Goal: Task Accomplishment & Management: Complete application form

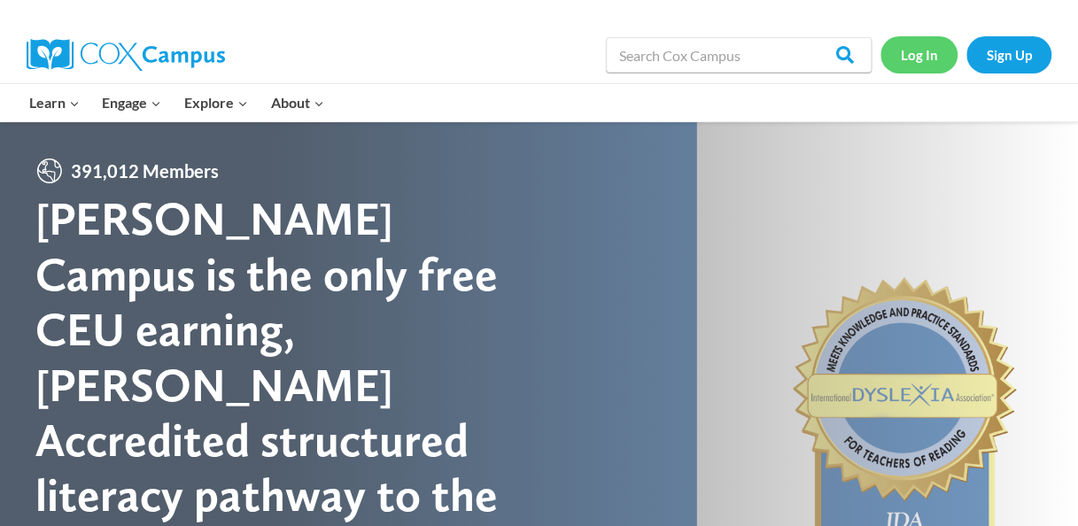
click at [914, 56] on link "Log In" at bounding box center [918, 54] width 77 height 36
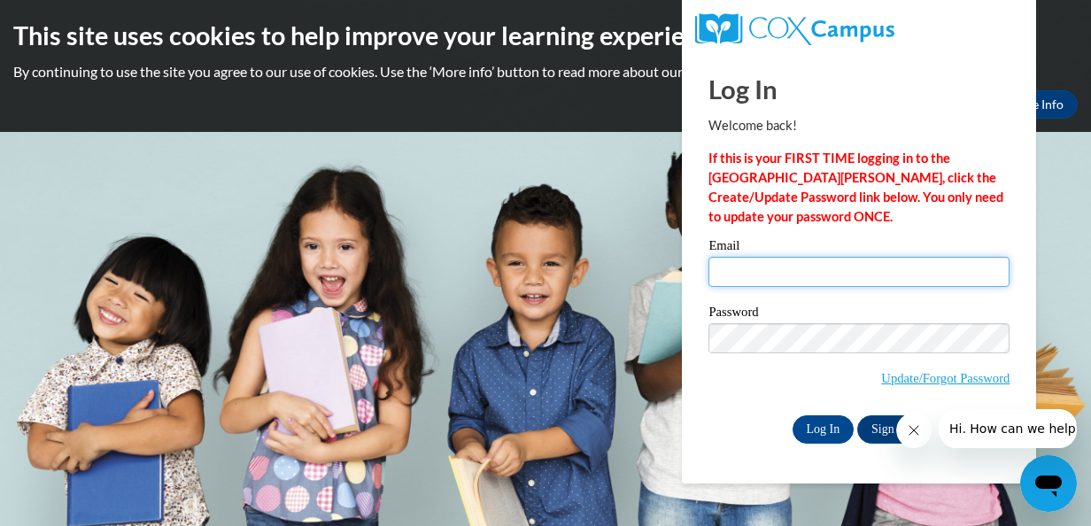
click at [793, 271] on input "Email" at bounding box center [858, 272] width 301 height 30
type input "[EMAIL_ADDRESS][DOMAIN_NAME]"
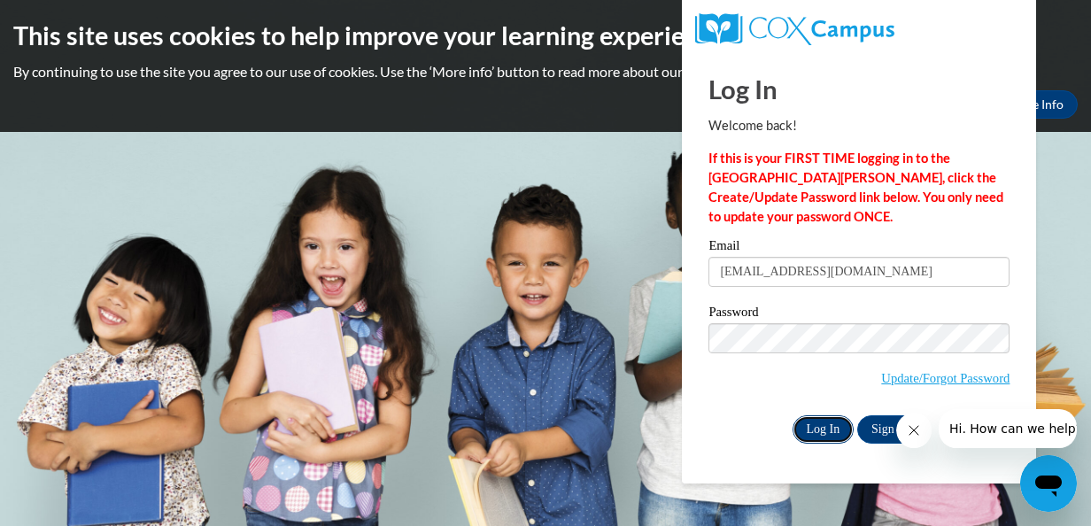
click at [819, 434] on input "Log In" at bounding box center [824, 429] width 62 height 28
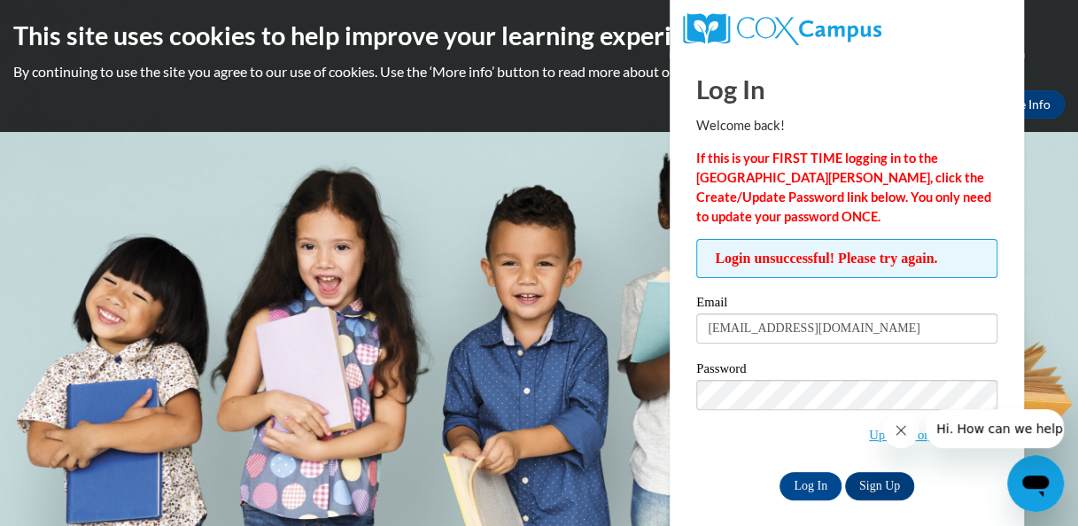
scroll to position [12, 0]
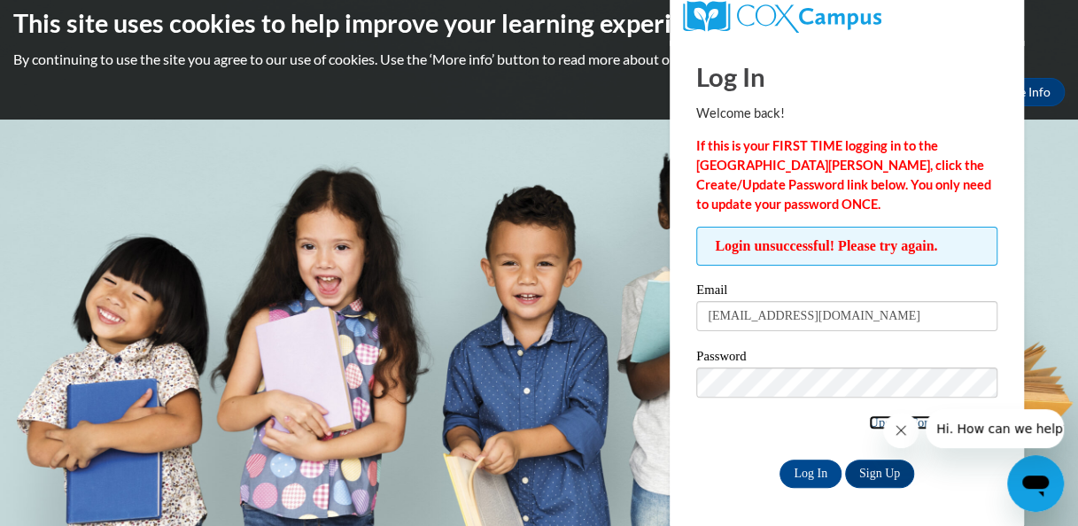
click at [869, 421] on link "Update/Forgot Password" at bounding box center [933, 422] width 128 height 14
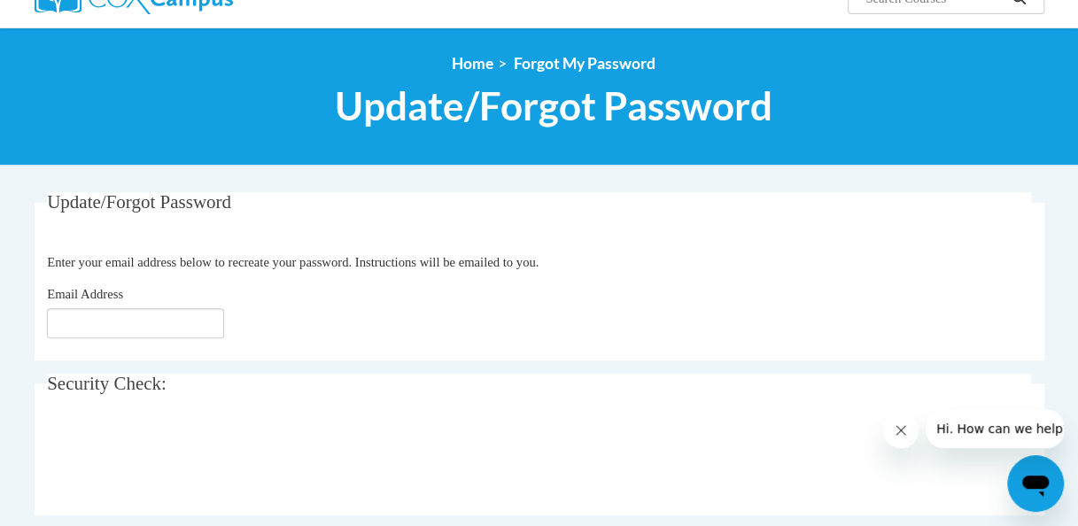
scroll to position [163, 0]
click at [121, 322] on input "Email Address" at bounding box center [135, 323] width 177 height 30
type input "[EMAIL_ADDRESS][DOMAIN_NAME]"
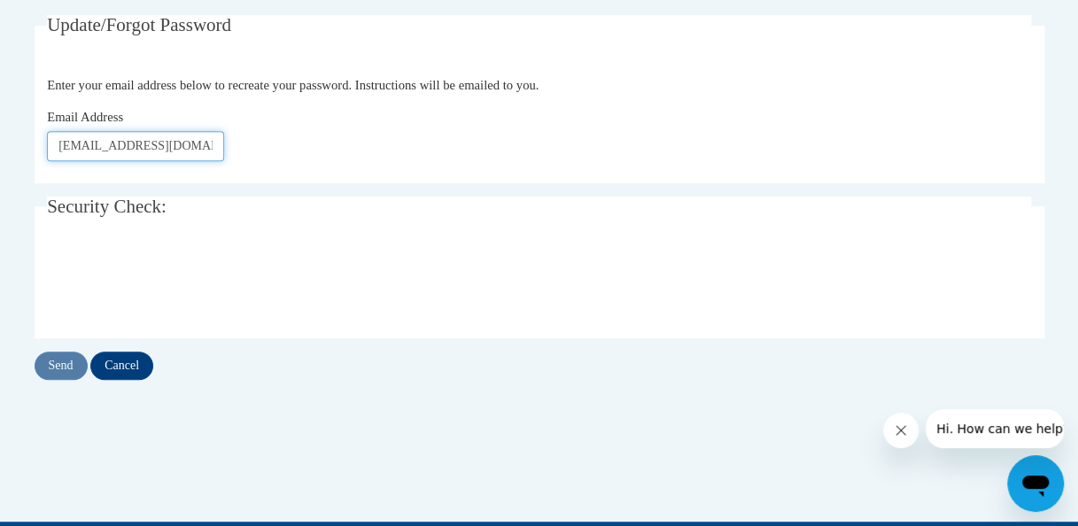
scroll to position [360, 0]
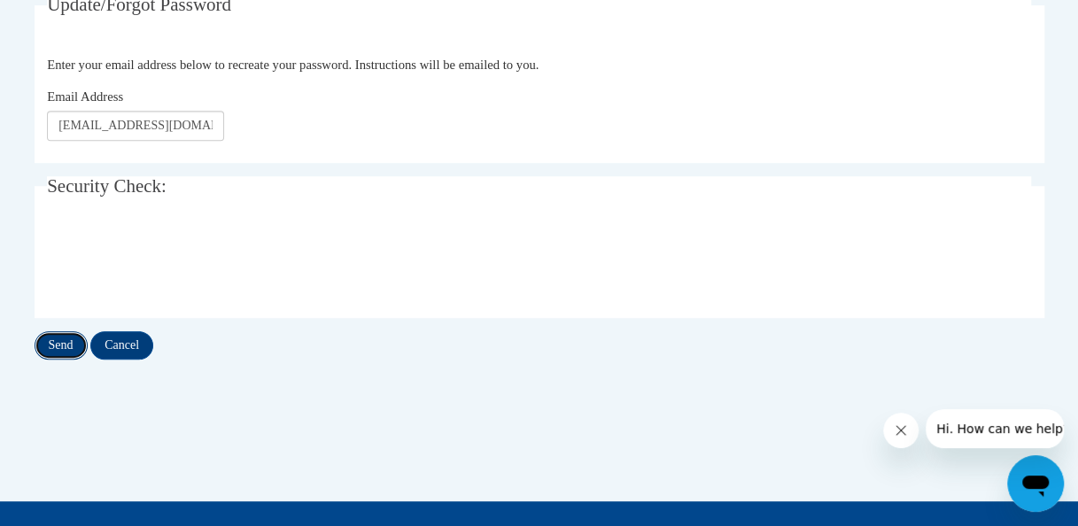
click at [59, 358] on input "Send" at bounding box center [61, 345] width 53 height 28
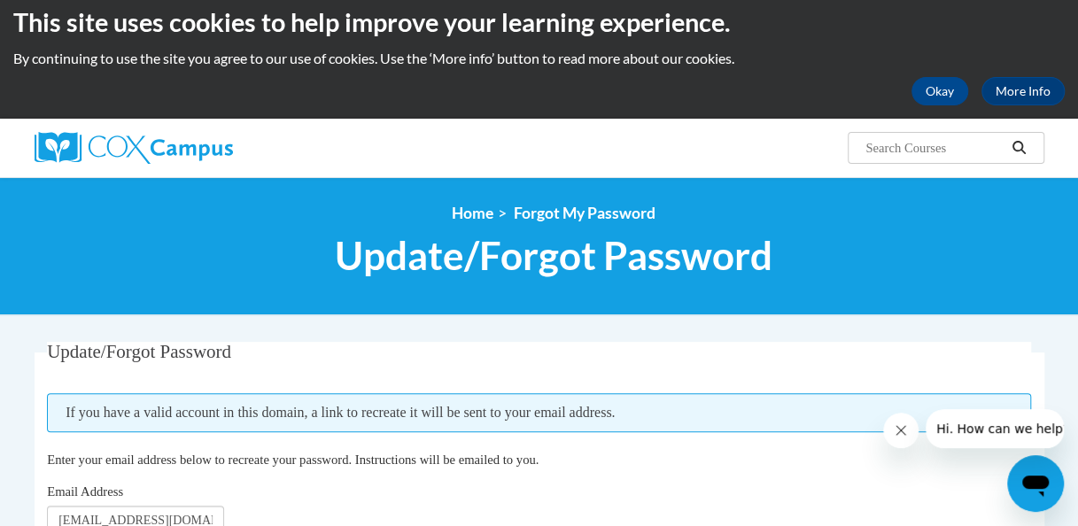
scroll to position [12, 0]
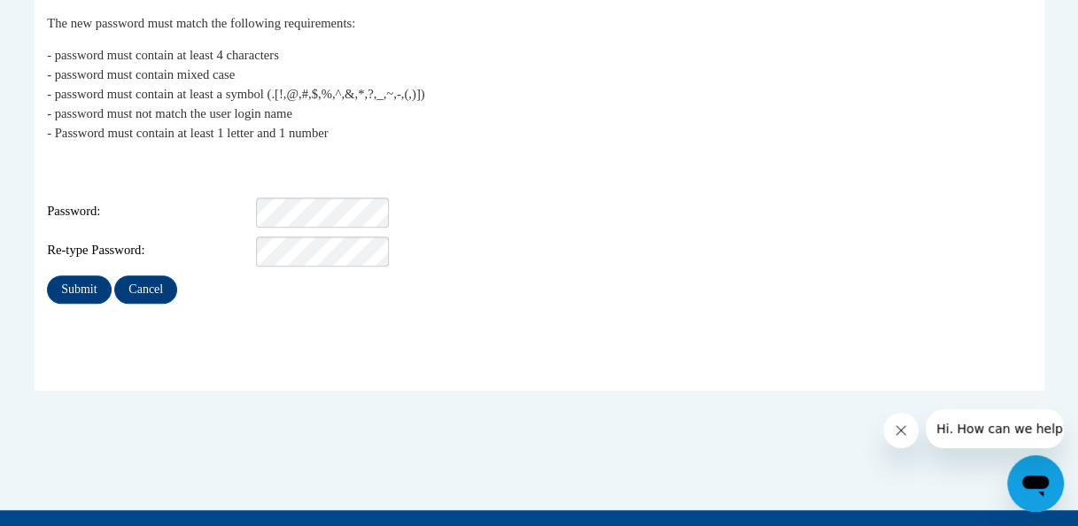
scroll to position [373, 0]
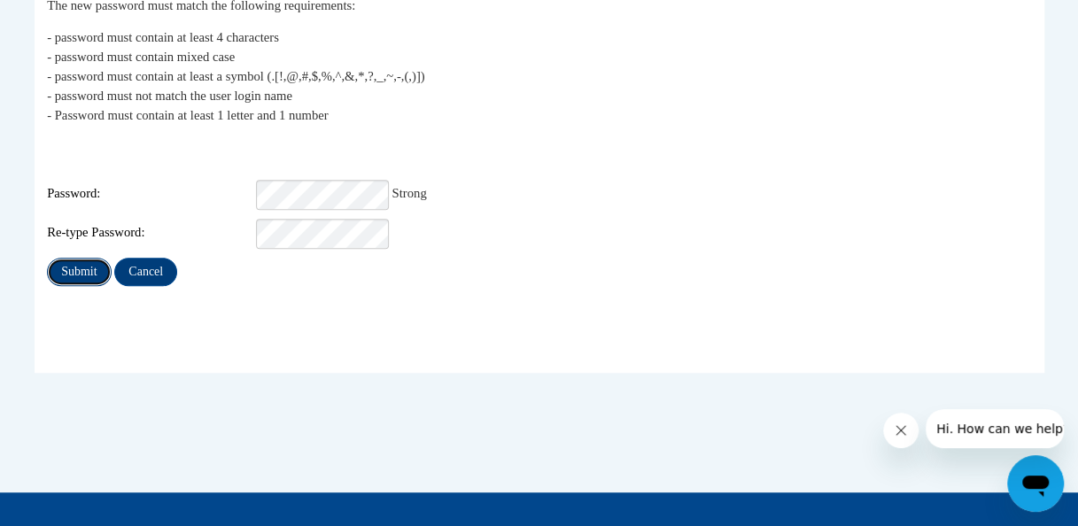
click at [74, 260] on input "Submit" at bounding box center [79, 272] width 64 height 28
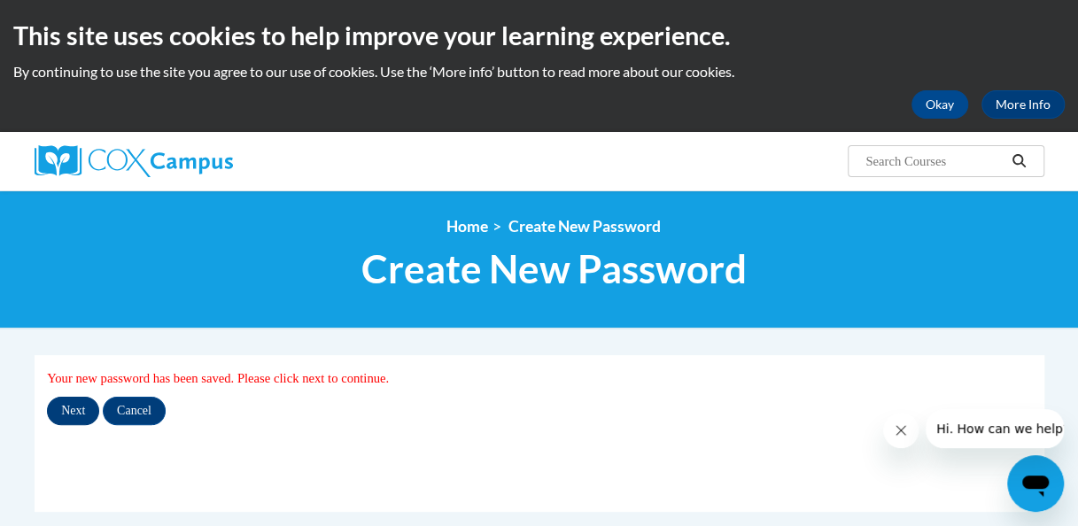
click at [73, 413] on input "Next" at bounding box center [73, 411] width 52 height 28
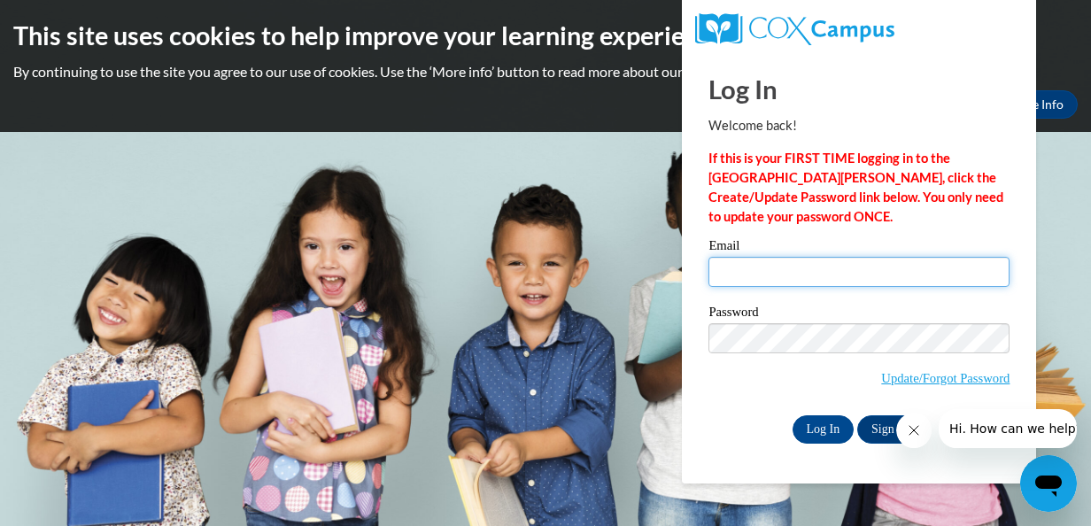
type input "tpotts23@rockdale.k12.ga.us"
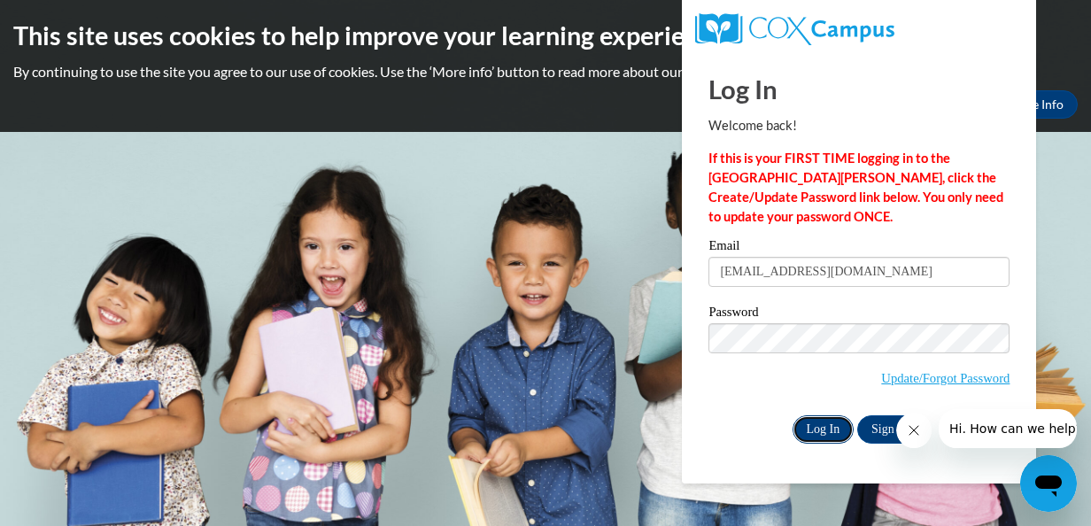
click at [818, 429] on input "Log In" at bounding box center [824, 429] width 62 height 28
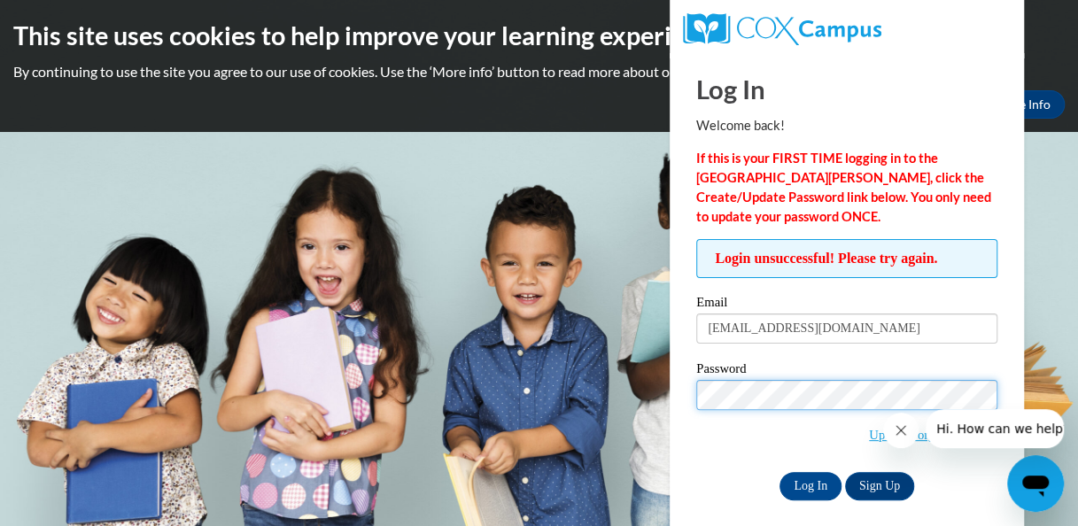
click at [779, 472] on input "Log In" at bounding box center [810, 486] width 62 height 28
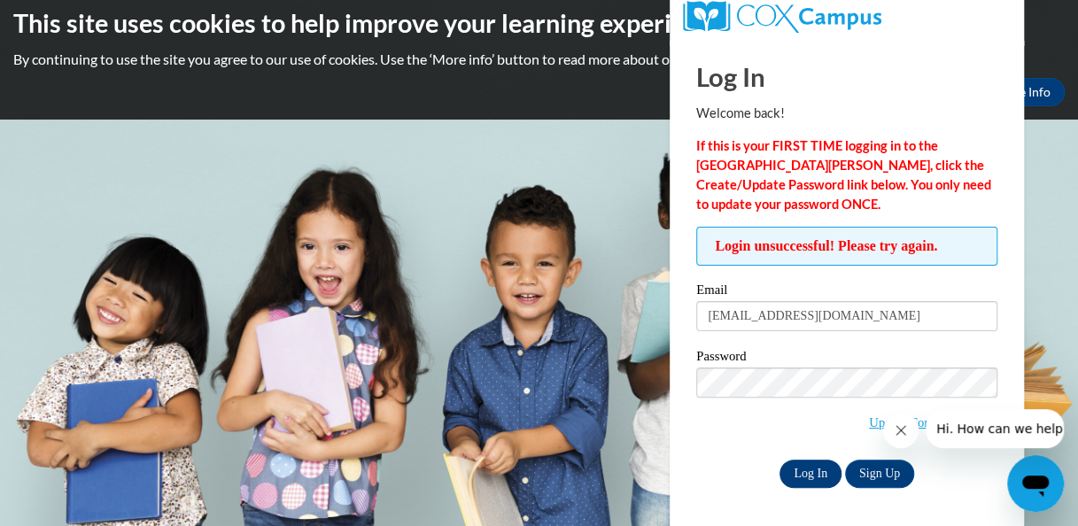
click at [806, 471] on input "Log In" at bounding box center [810, 474] width 62 height 28
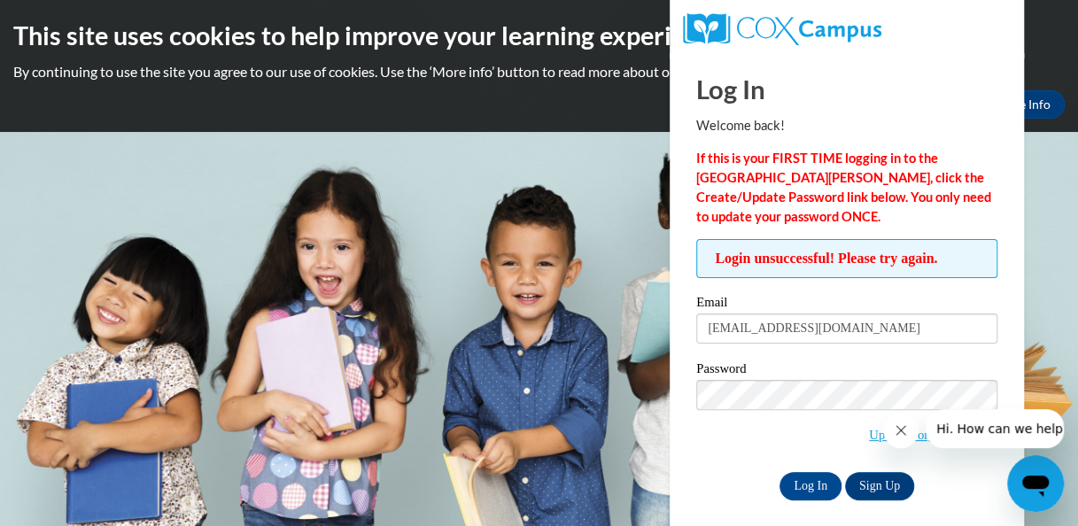
click at [714, 304] on label "Email" at bounding box center [846, 305] width 301 height 18
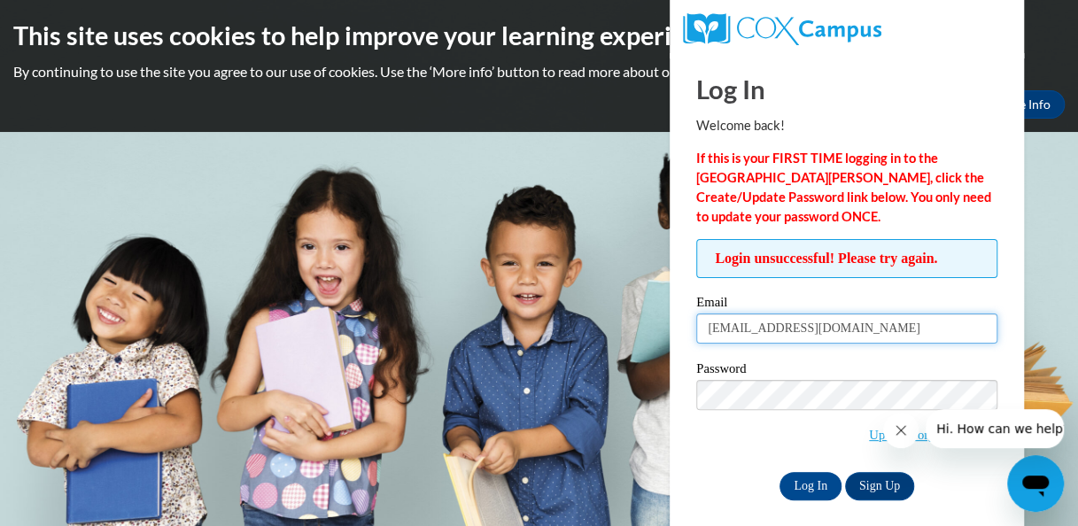
click at [714, 313] on input "[EMAIL_ADDRESS][DOMAIN_NAME]" at bounding box center [846, 328] width 301 height 30
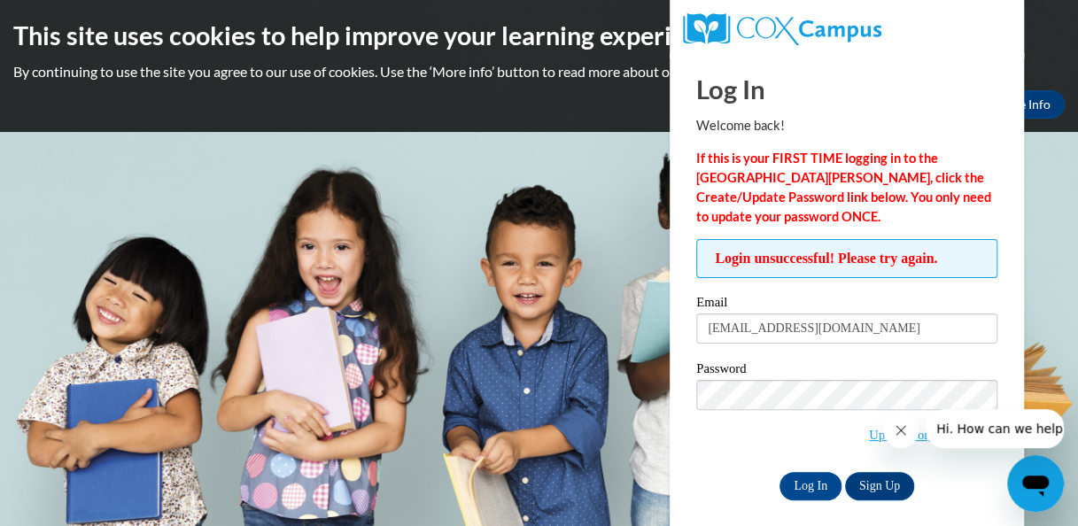
type input "[EMAIL_ADDRESS][DOMAIN_NAME]"
click at [813, 492] on input "Log In" at bounding box center [810, 486] width 62 height 28
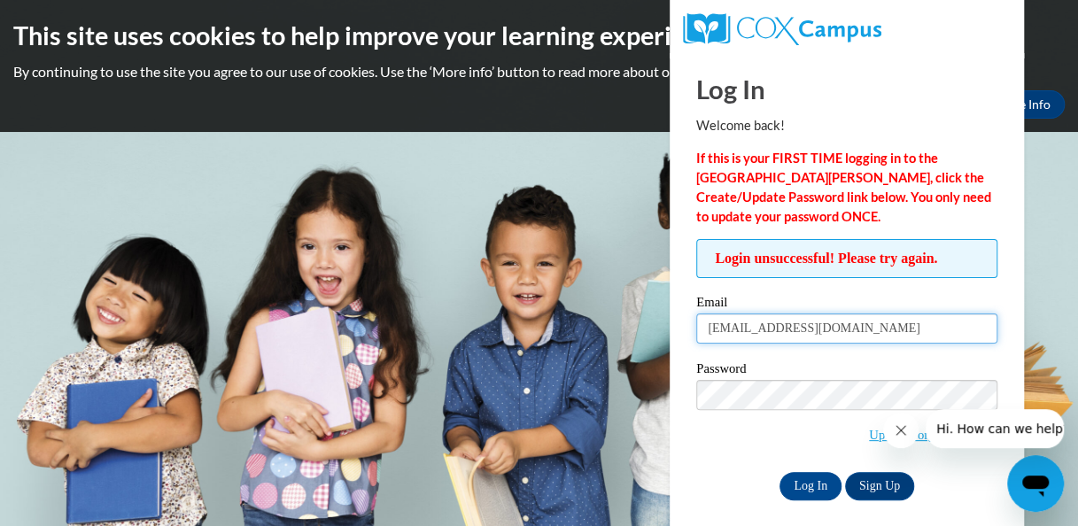
click at [707, 328] on input "[EMAIL_ADDRESS][DOMAIN_NAME]" at bounding box center [846, 328] width 301 height 30
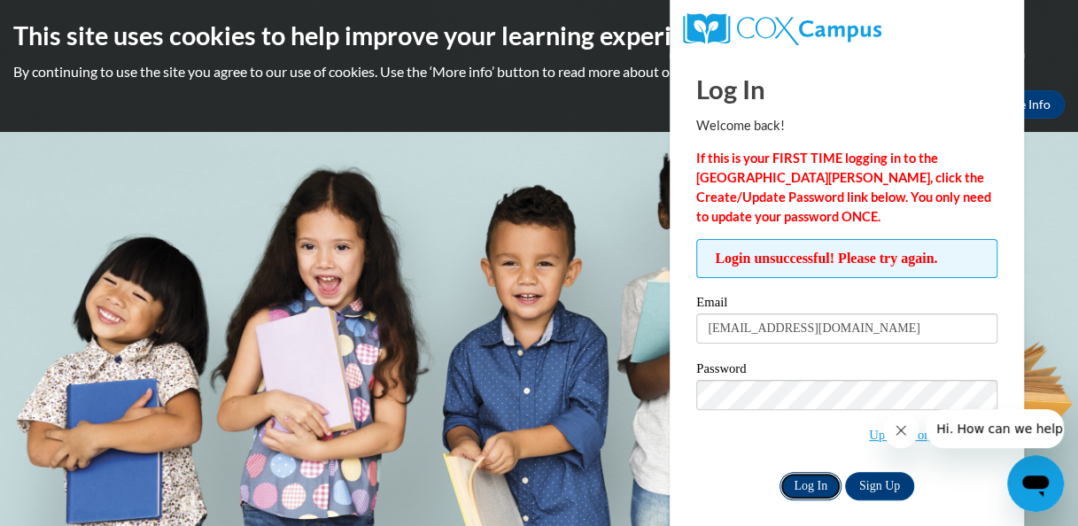
click at [808, 483] on input "Log In" at bounding box center [810, 486] width 62 height 28
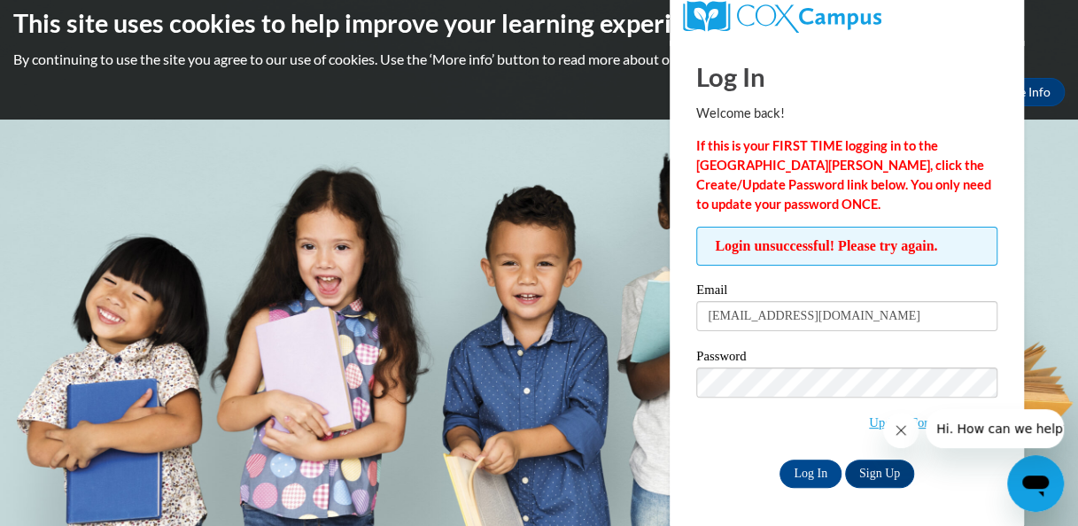
click at [891, 428] on button "Close message from company" at bounding box center [900, 430] width 35 height 35
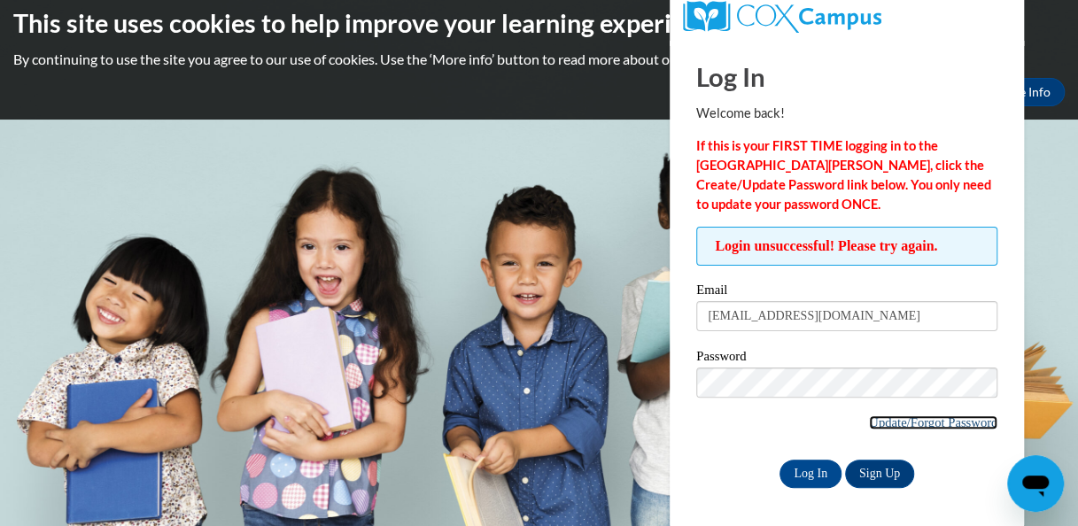
click at [880, 422] on link "Update/Forgot Password" at bounding box center [933, 422] width 128 height 14
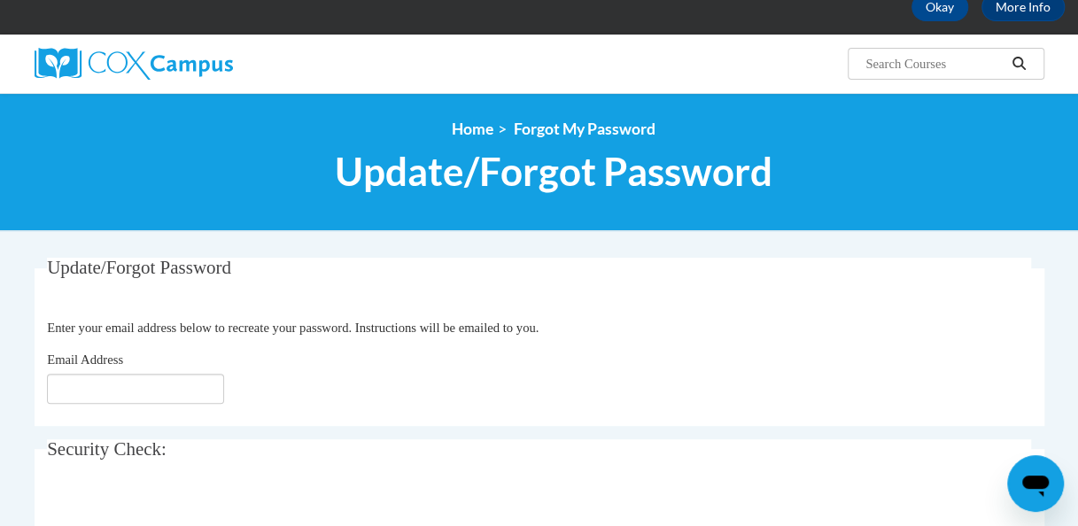
scroll to position [101, 0]
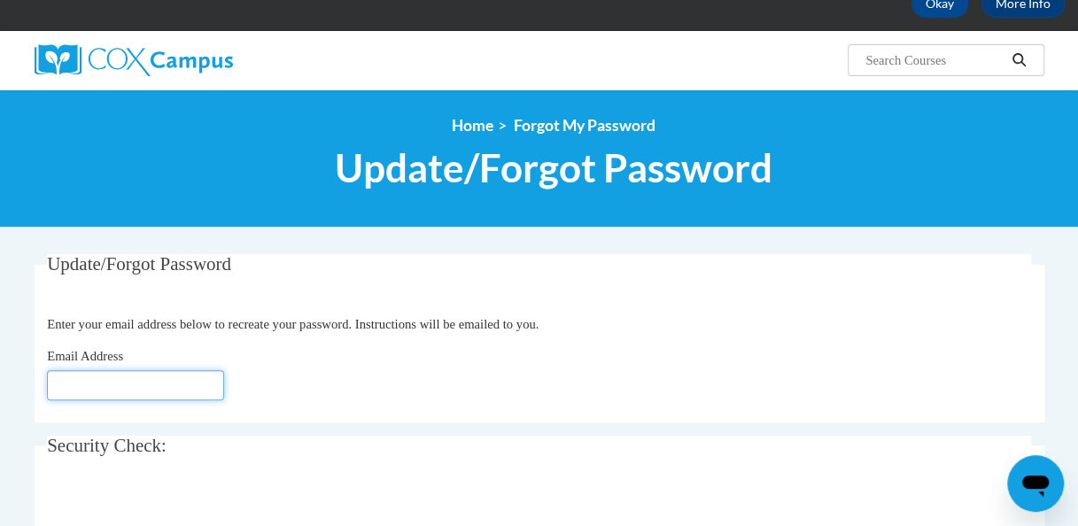
click at [149, 379] on input "Email Address" at bounding box center [135, 385] width 177 height 30
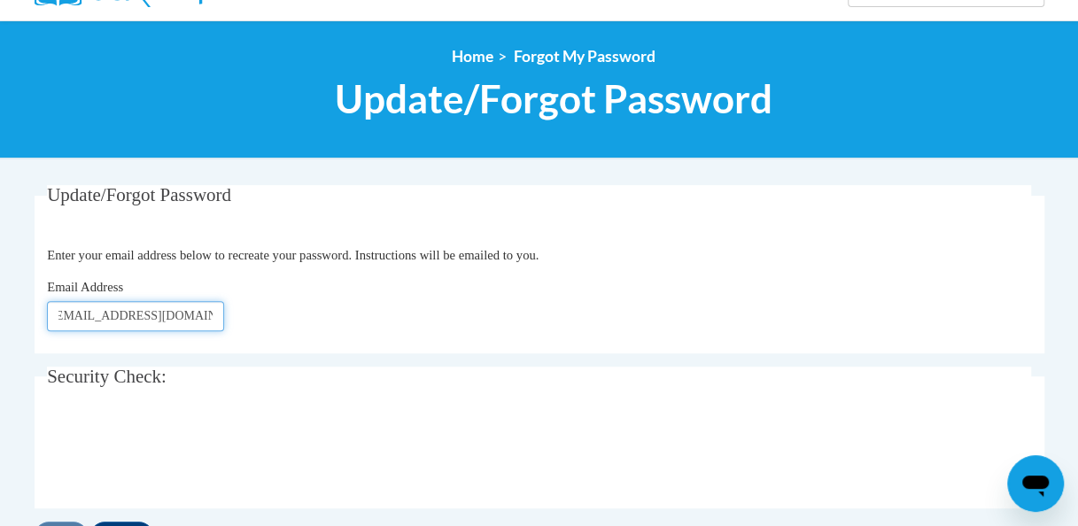
scroll to position [224, 0]
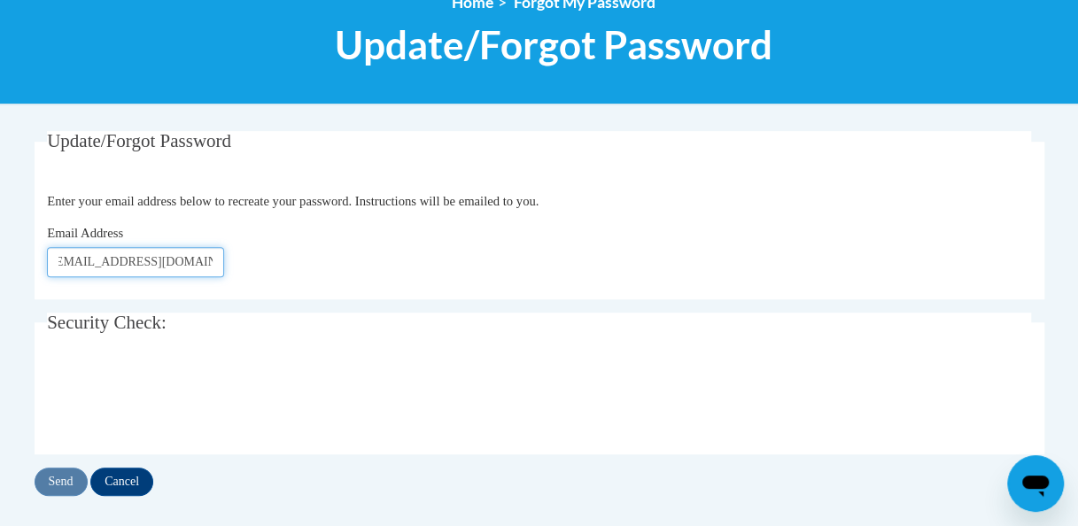
type input "Tpotts23@rockdale.k12.ga.us"
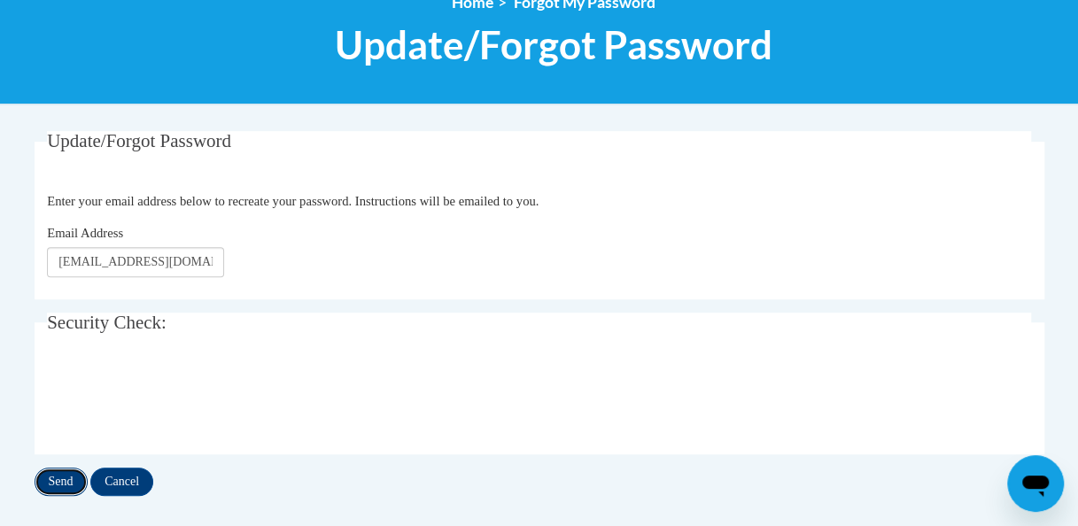
click at [69, 486] on input "Send" at bounding box center [61, 482] width 53 height 28
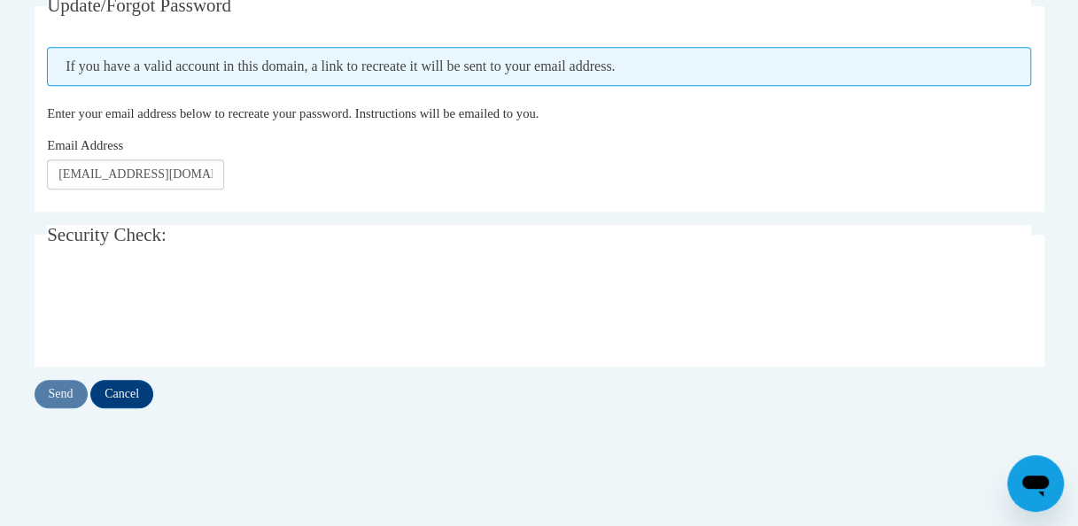
scroll to position [362, 0]
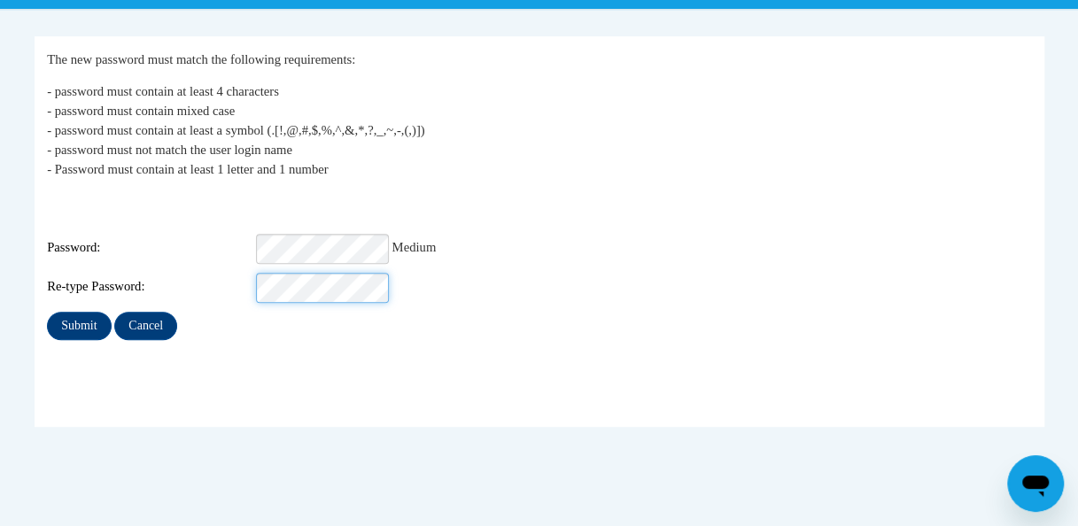
scroll to position [385, 0]
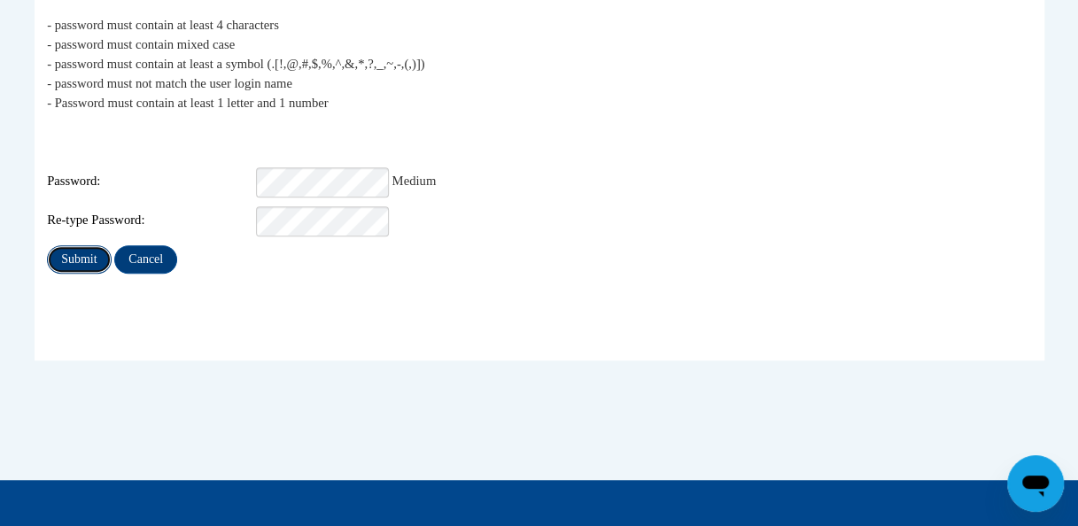
click at [78, 245] on input "Submit" at bounding box center [79, 259] width 64 height 28
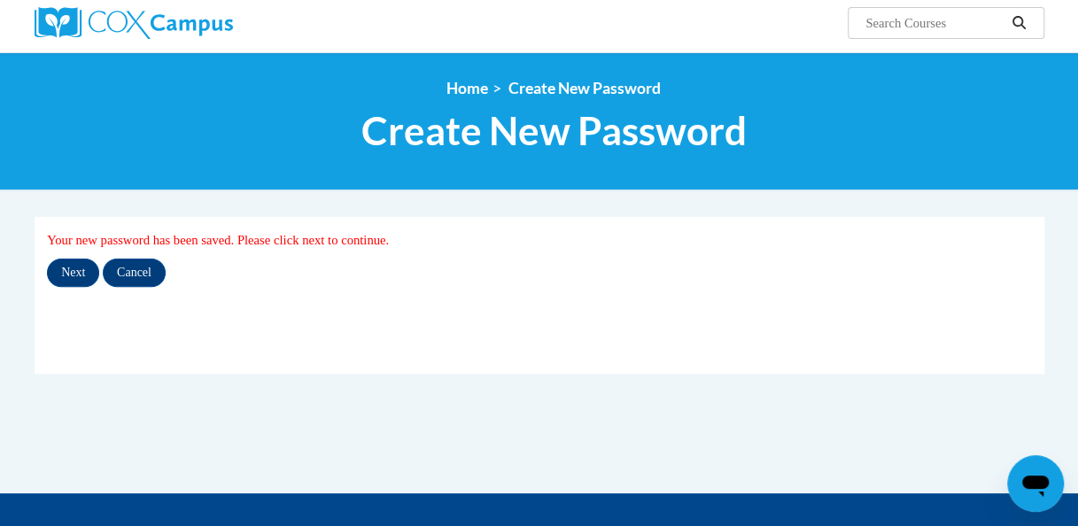
scroll to position [140, 0]
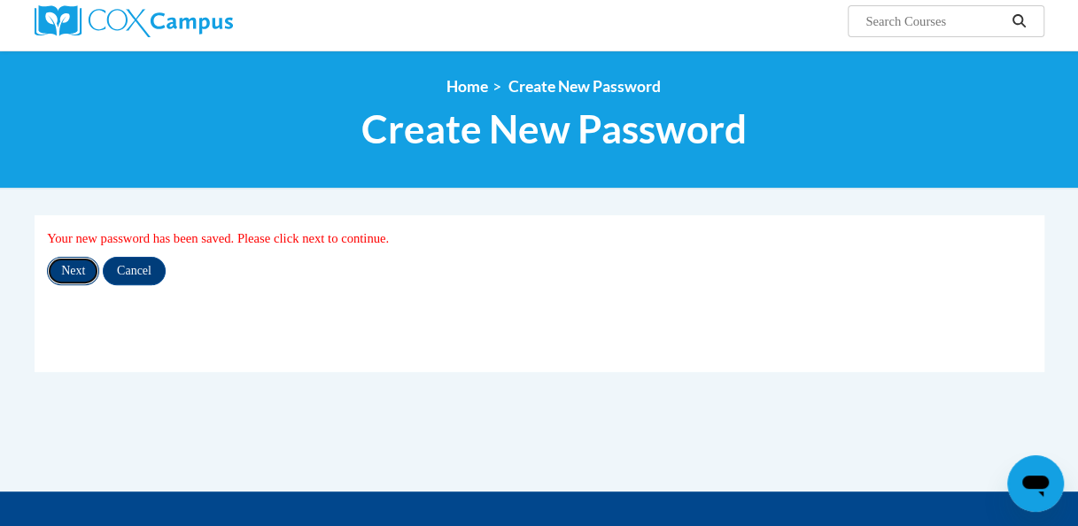
click at [82, 280] on input "Next" at bounding box center [73, 271] width 52 height 28
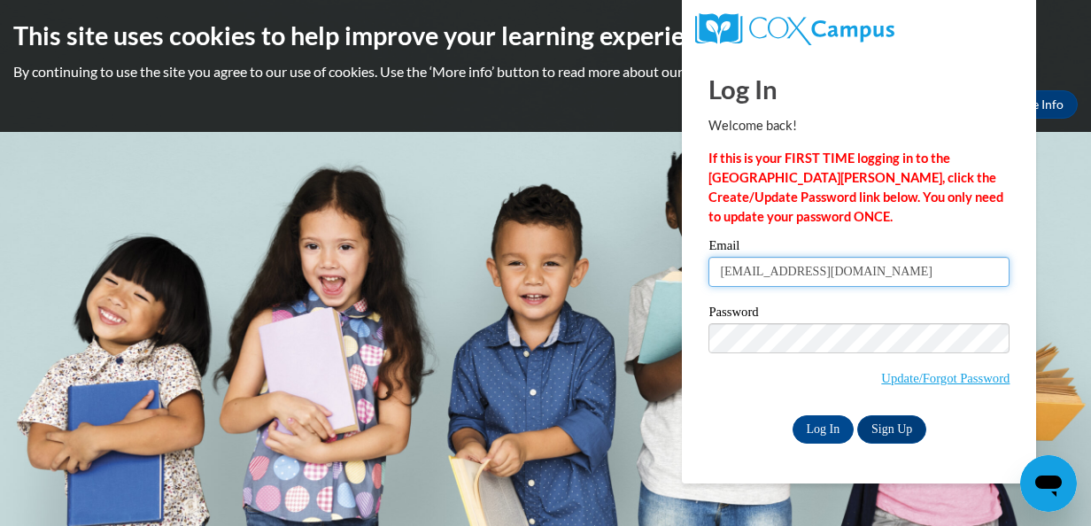
click at [903, 271] on input "[EMAIL_ADDRESS][DOMAIN_NAME]" at bounding box center [858, 272] width 301 height 30
type input "t"
type input "Tp441984!"
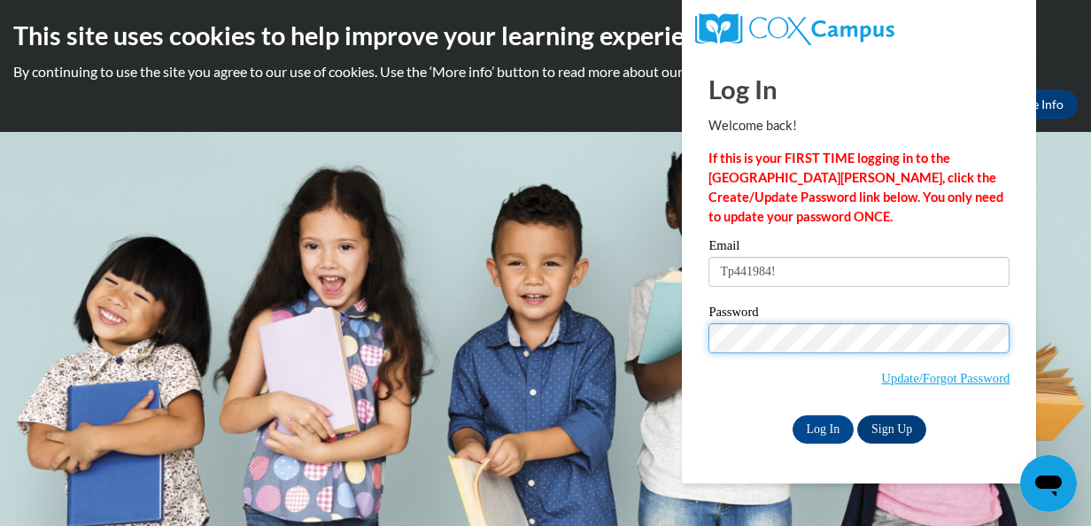
click at [793, 415] on input "Log In" at bounding box center [824, 429] width 62 height 28
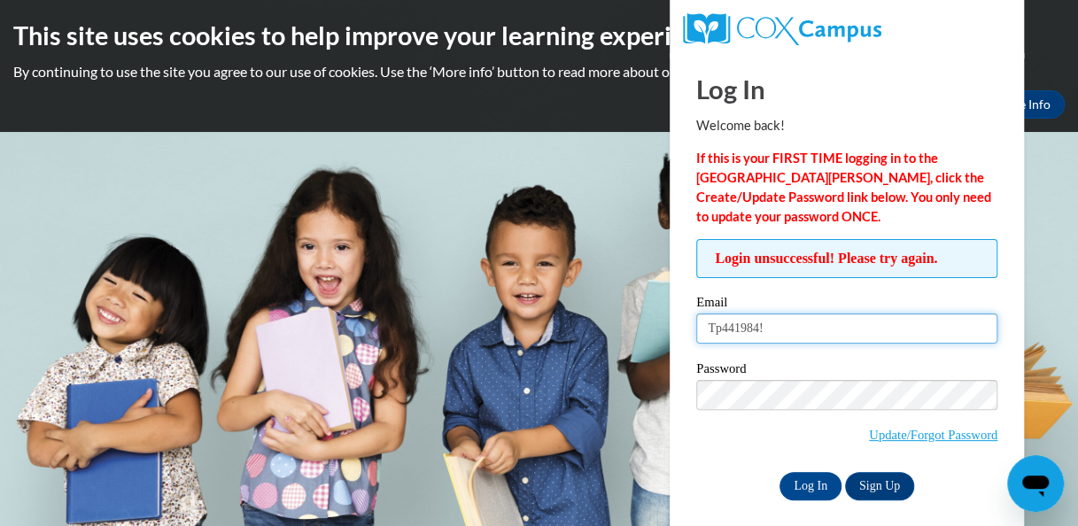
click at [785, 333] on input "Tp441984!" at bounding box center [846, 328] width 301 height 30
type input "T"
type input "[EMAIL_ADDRESS][DOMAIN_NAME]"
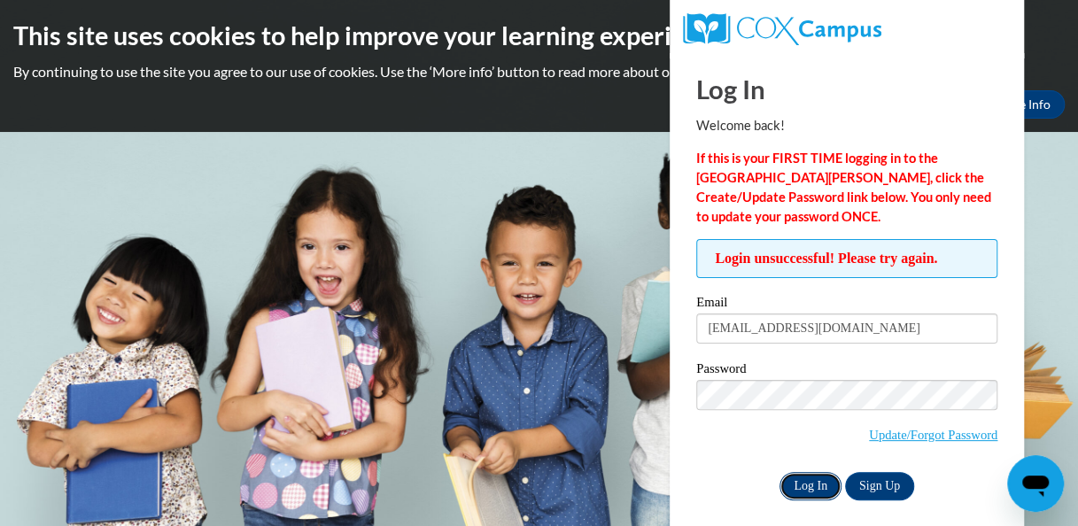
click at [798, 483] on input "Log In" at bounding box center [810, 486] width 62 height 28
click at [803, 484] on input "Log In" at bounding box center [810, 486] width 62 height 28
click at [1048, 259] on body "This site uses cookies to help improve your learning experience. By continuing …" at bounding box center [539, 263] width 1078 height 526
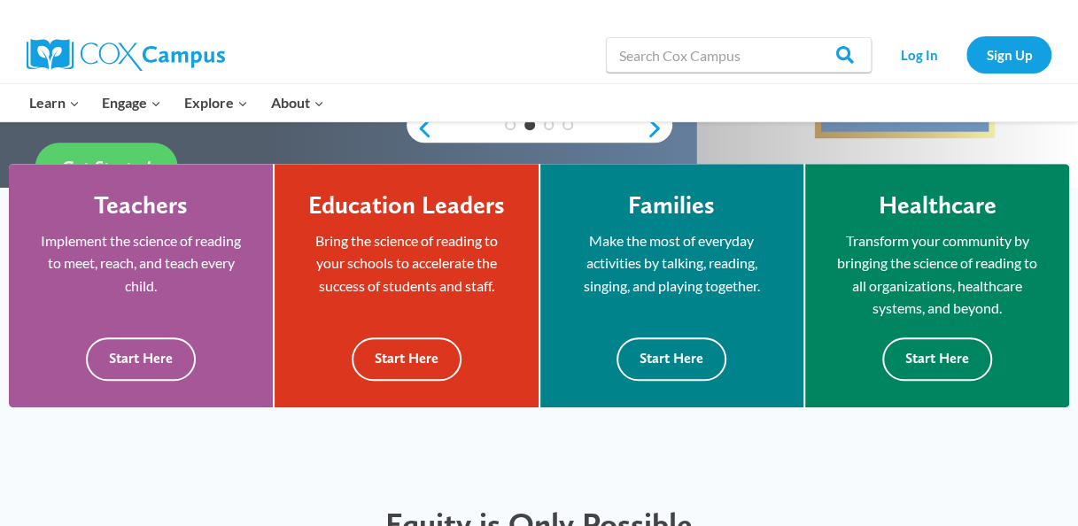
scroll to position [498, 0]
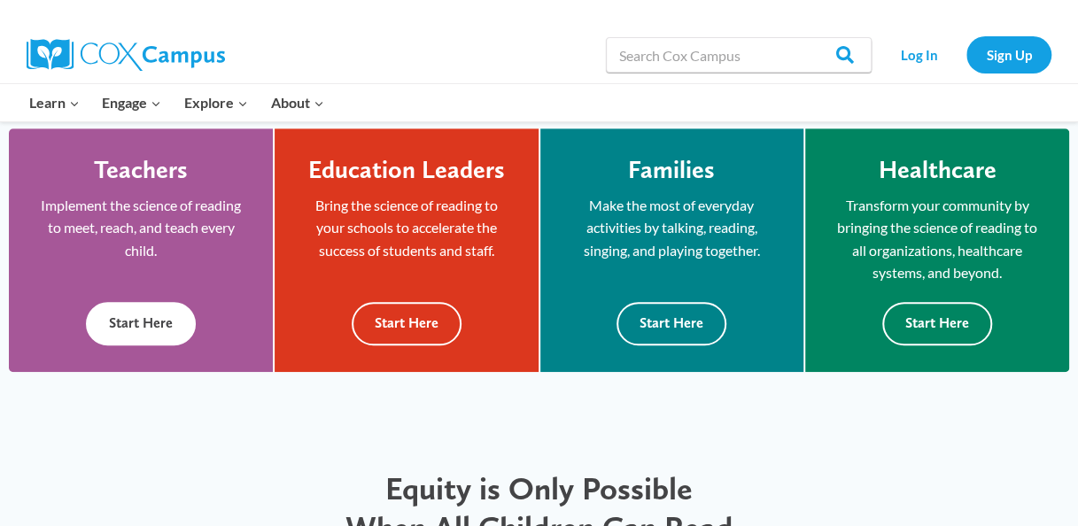
click at [167, 327] on button "Start Here" at bounding box center [141, 323] width 110 height 43
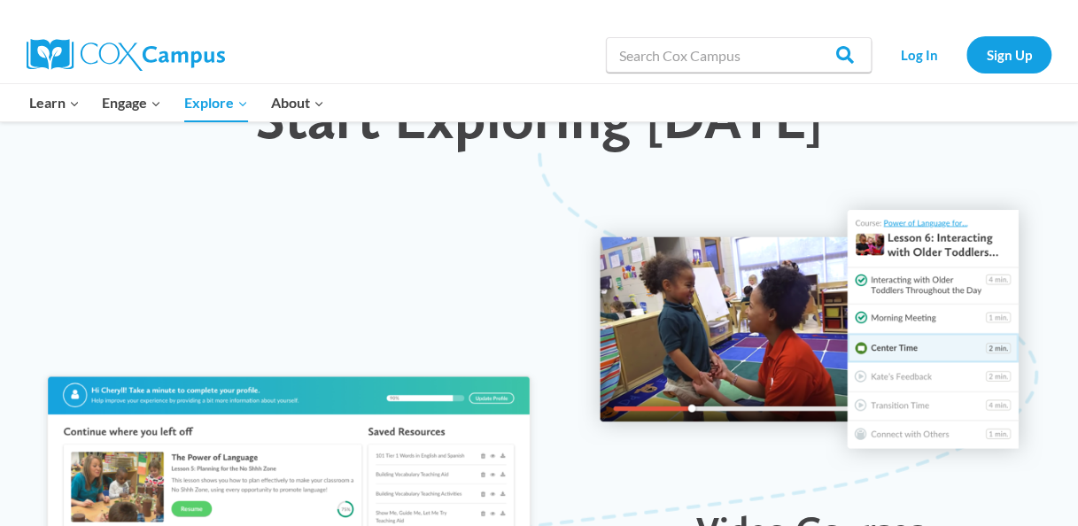
scroll to position [1808, 0]
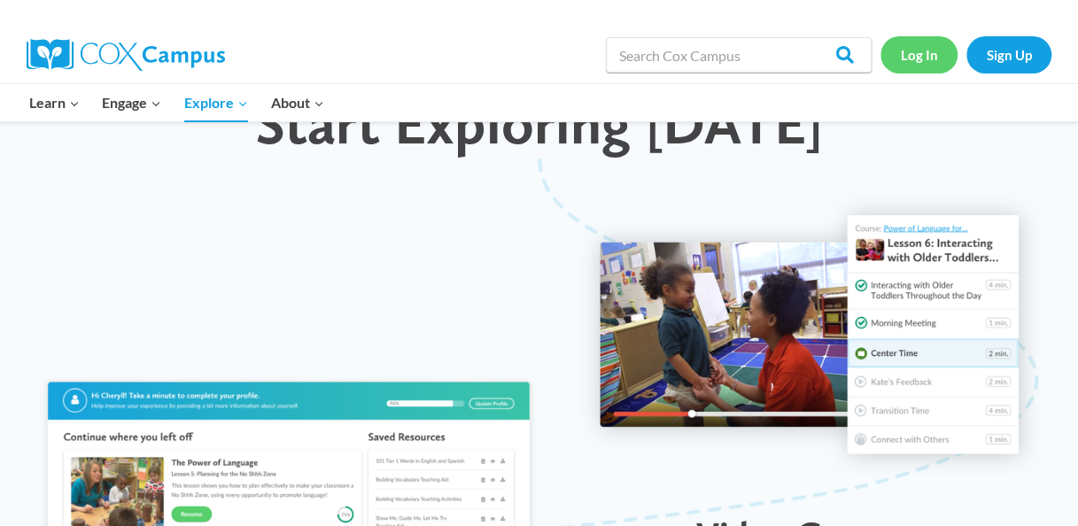
click at [924, 58] on link "Log In" at bounding box center [918, 54] width 77 height 36
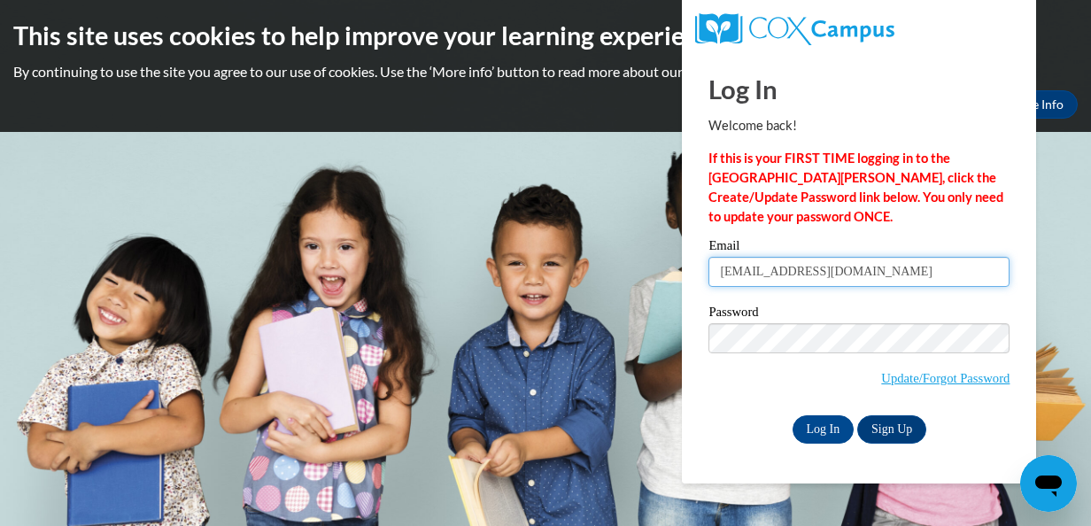
click at [910, 270] on input "[EMAIL_ADDRESS][DOMAIN_NAME]" at bounding box center [858, 272] width 301 height 30
type input "t"
type input "[EMAIL_ADDRESS][DOMAIN_NAME]"
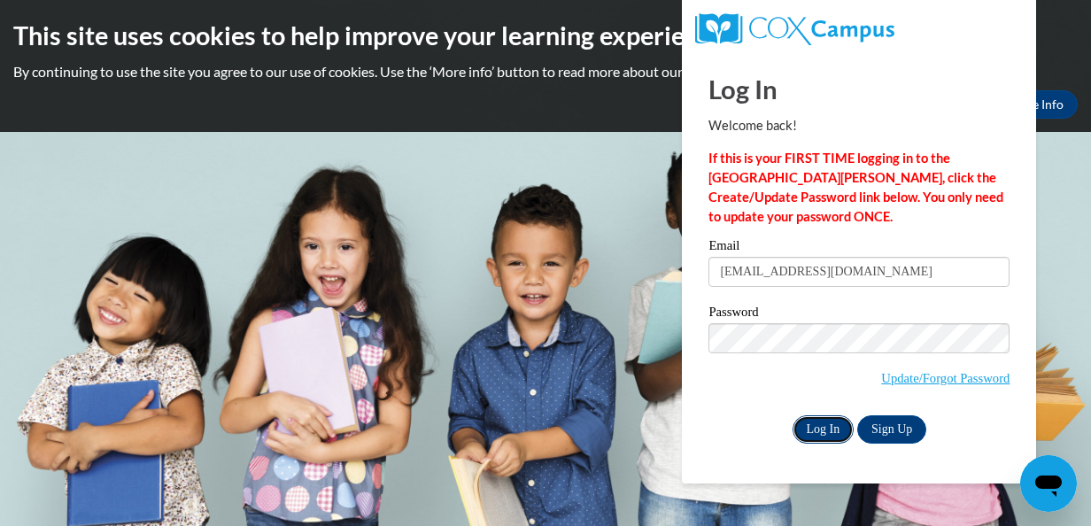
click at [807, 429] on input "Log In" at bounding box center [824, 429] width 62 height 28
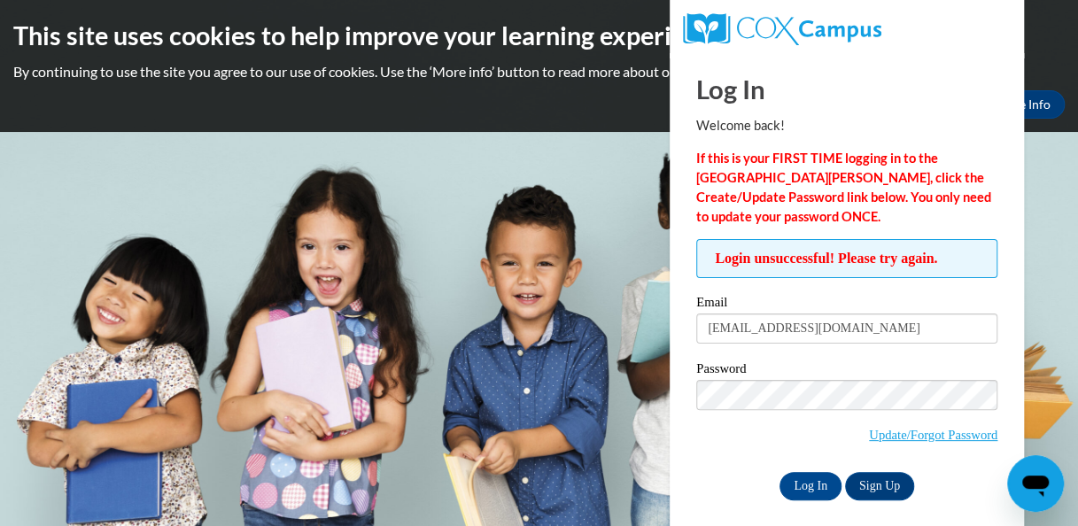
scroll to position [12, 0]
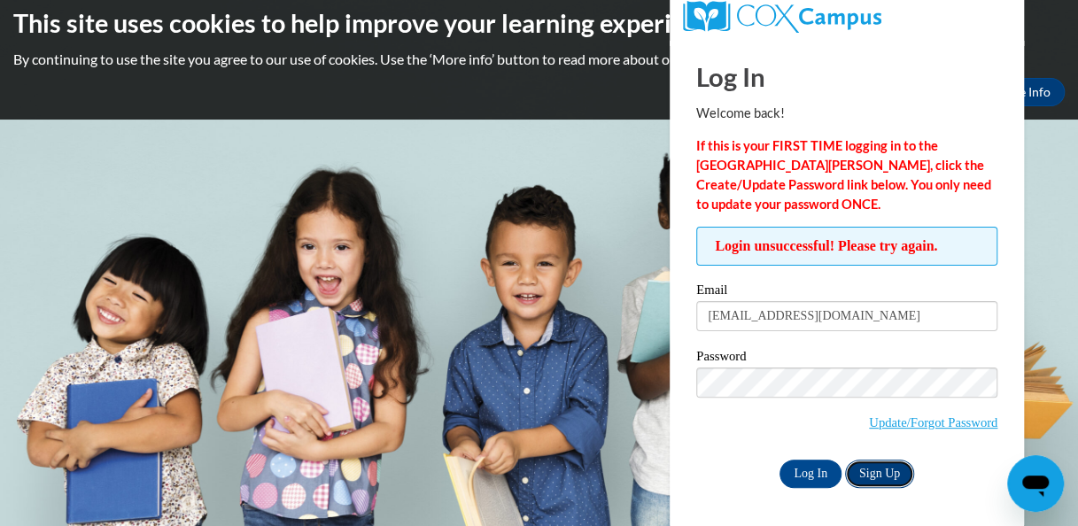
click at [887, 471] on link "Sign Up" at bounding box center [879, 474] width 69 height 28
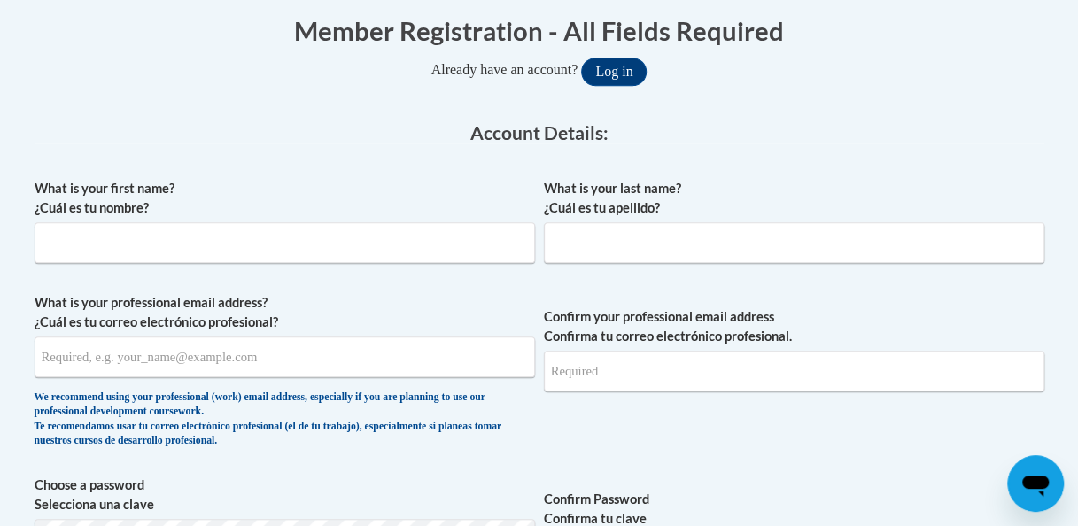
scroll to position [361, 0]
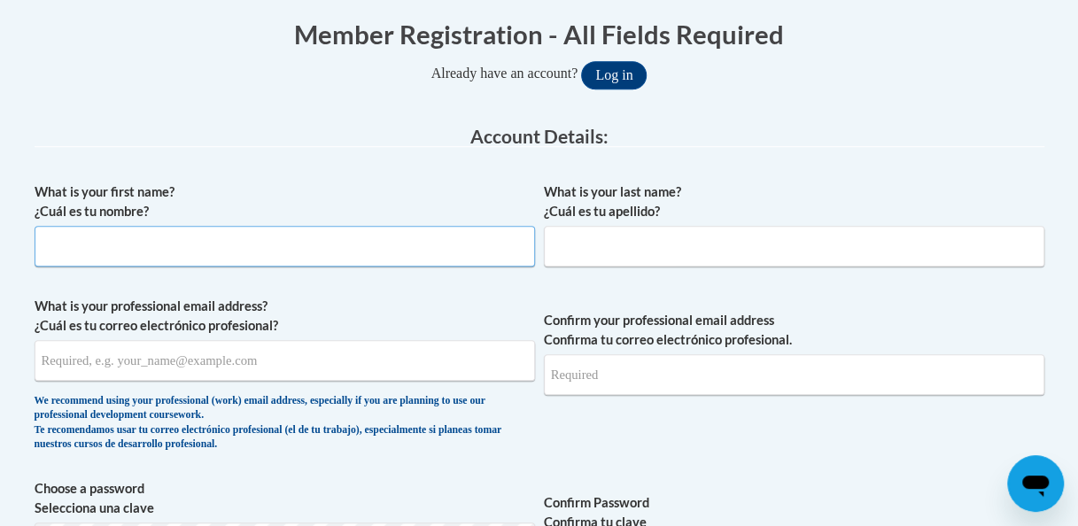
click at [227, 247] on input "What is your first name? ¿Cuál es tu nombre?" at bounding box center [285, 246] width 500 height 41
type input "Tracy"
type input "Potts"
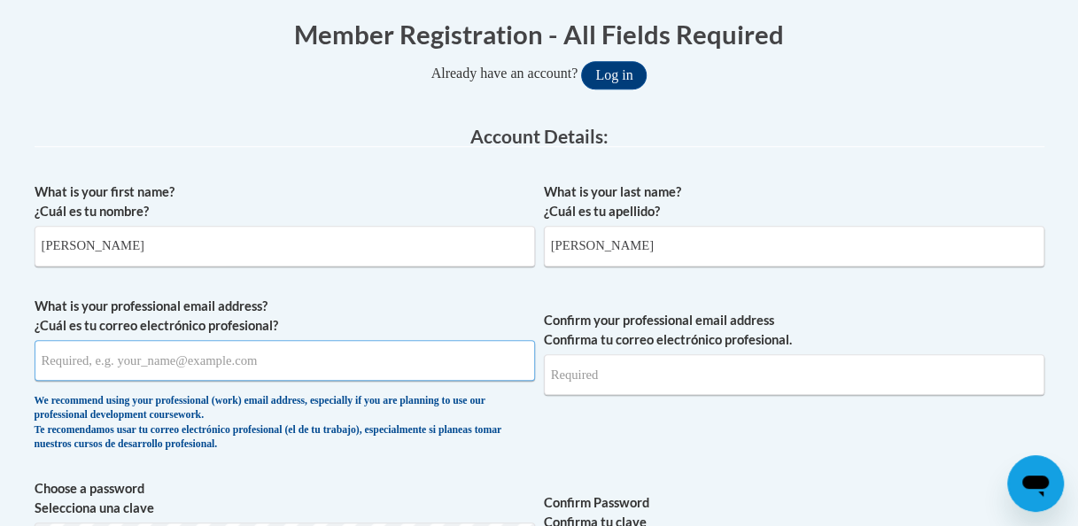
click at [282, 362] on input "What is your professional email address? ¿Cuál es tu correo electrónico profesi…" at bounding box center [285, 360] width 500 height 41
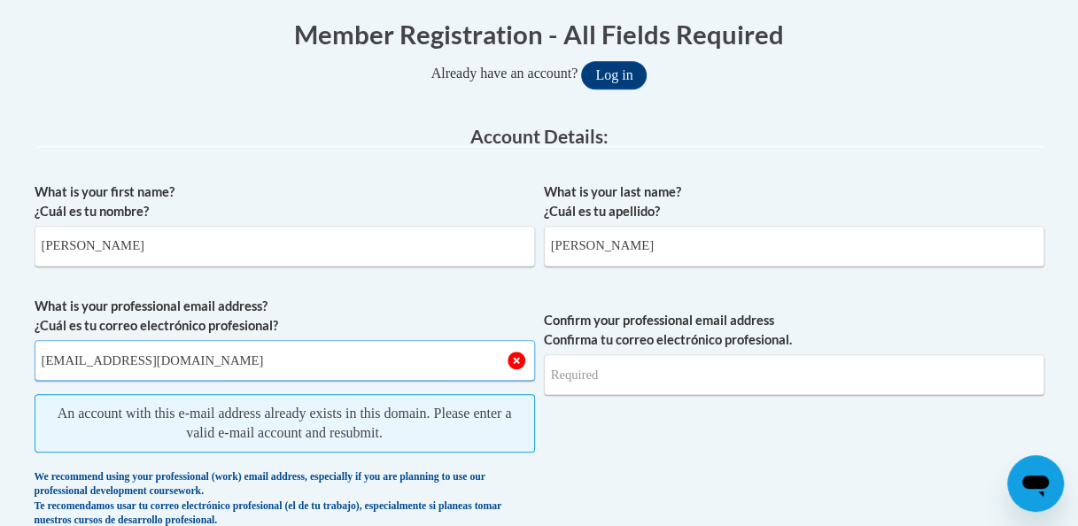
type input "Tpotts23@rockdale.k12.ga.us"
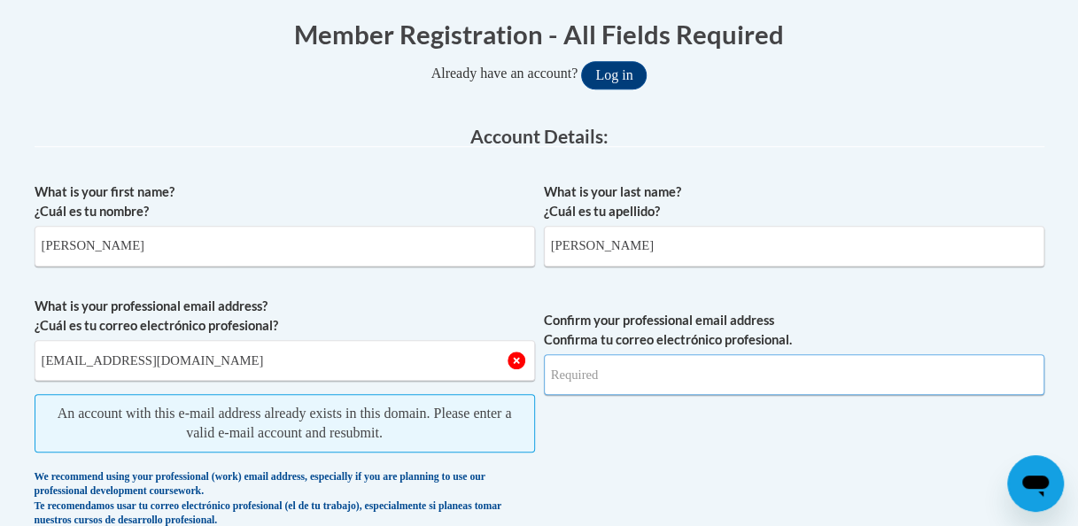
click at [627, 375] on input "Confirm your professional email address Confirma tu correo electrónico profesio…" at bounding box center [794, 374] width 500 height 41
type input "[EMAIL_ADDRESS][DOMAIN_NAME]"
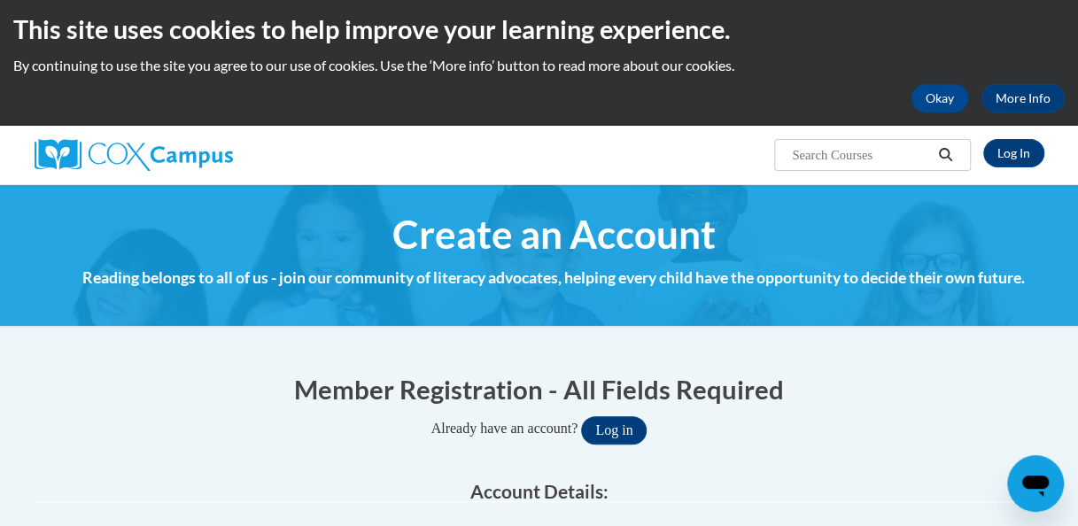
scroll to position [0, 0]
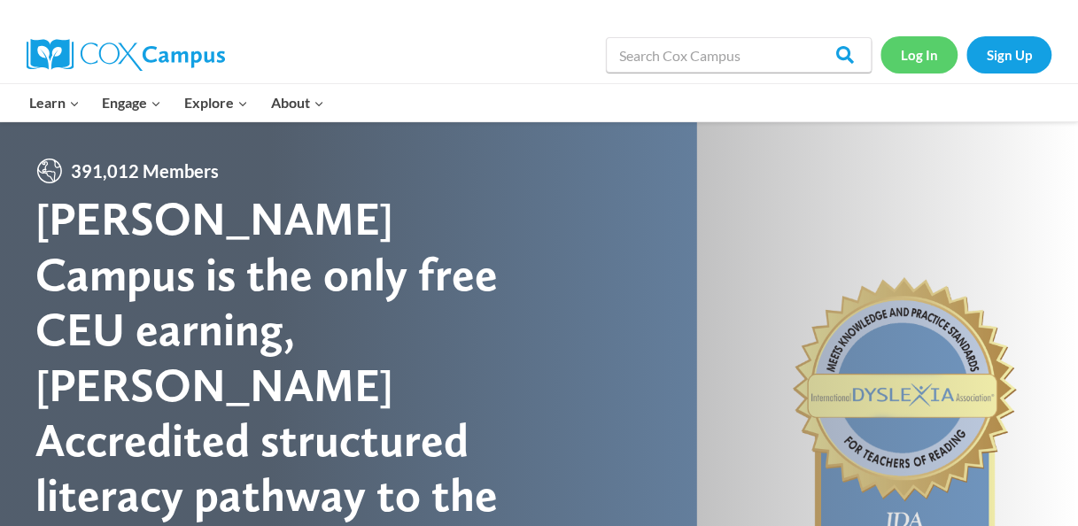
click at [928, 55] on link "Log In" at bounding box center [918, 54] width 77 height 36
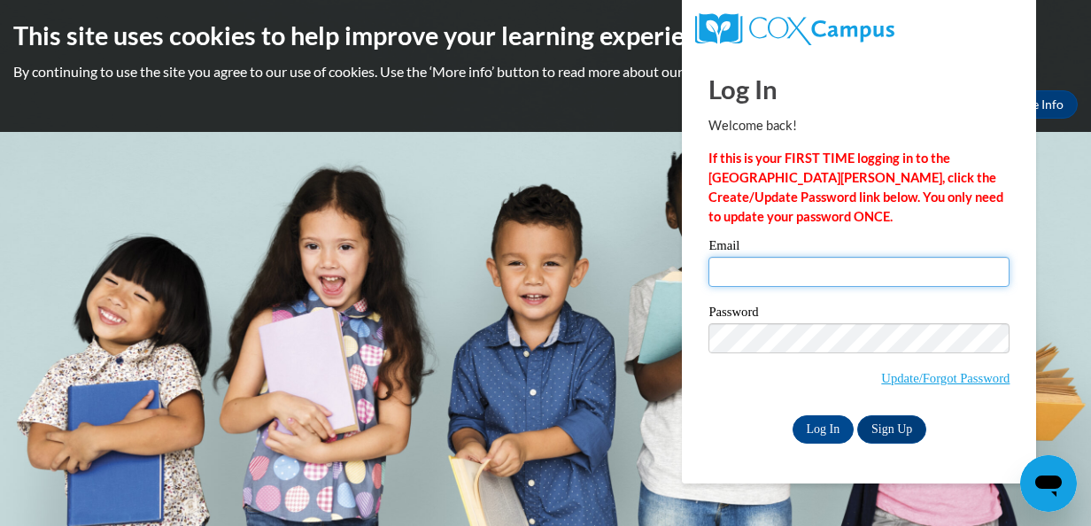
type input "tpotts23@rockdale.k12.ga.us"
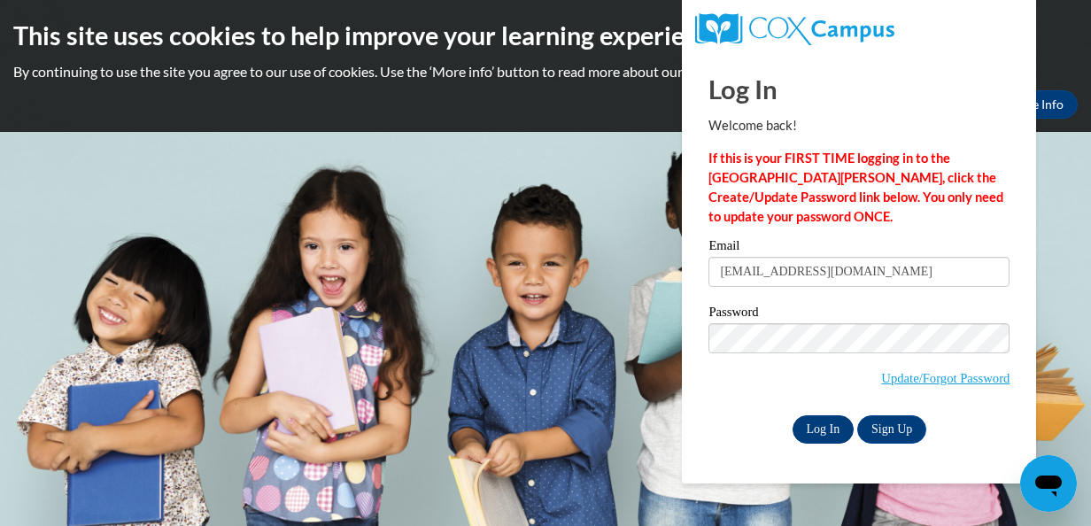
click at [834, 433] on input "Log In" at bounding box center [824, 429] width 62 height 28
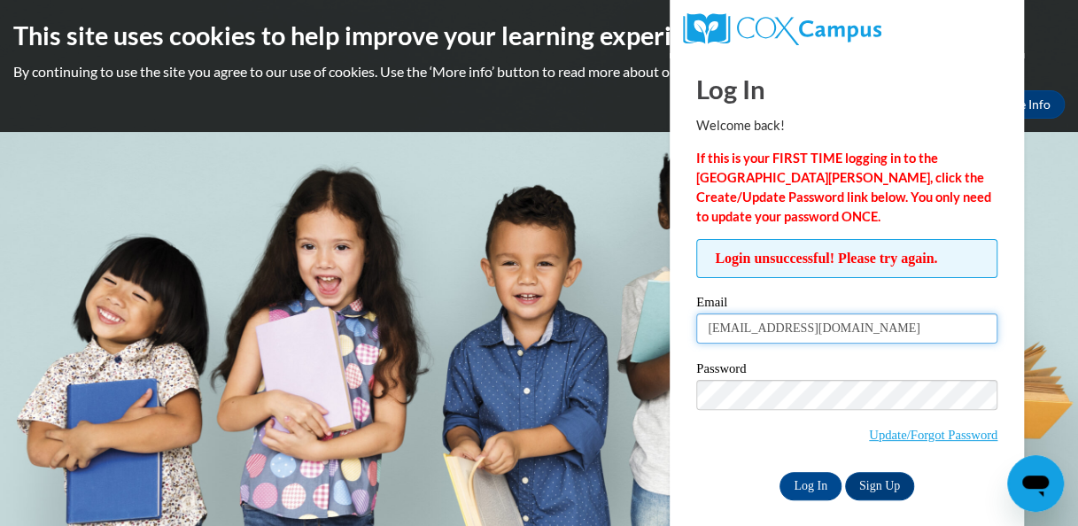
click at [710, 328] on input "tpotts23@rockdale.k12.ga.us" at bounding box center [846, 328] width 301 height 30
type input "[EMAIL_ADDRESS][DOMAIN_NAME]"
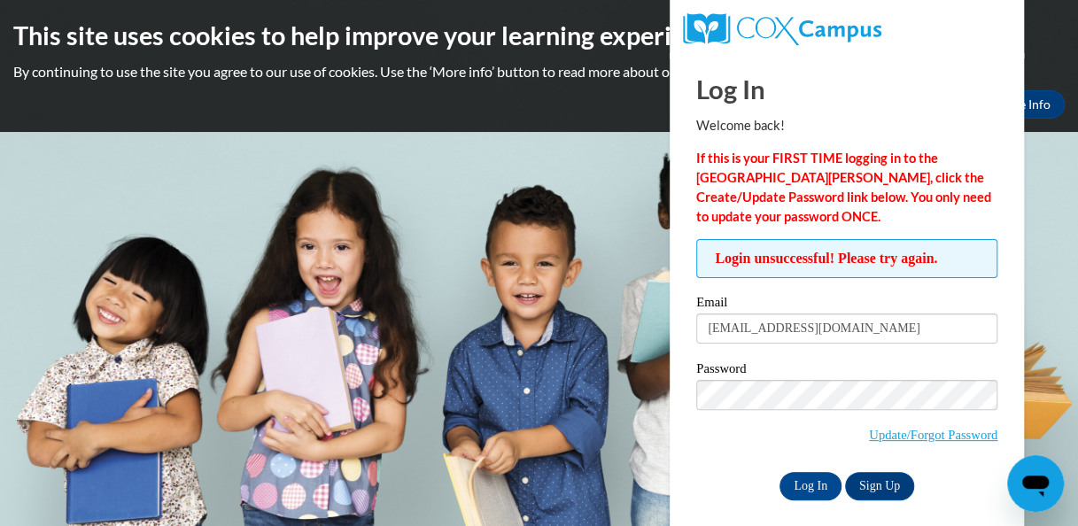
click at [728, 472] on div "Log In Sign Up" at bounding box center [846, 486] width 301 height 28
click at [813, 485] on input "Log In" at bounding box center [810, 486] width 62 height 28
click at [1055, 197] on body "This site uses cookies to help improve your learning experience. By continuing …" at bounding box center [539, 263] width 1078 height 526
click at [1040, 211] on body "This site uses cookies to help improve your learning experience. By continuing …" at bounding box center [539, 263] width 1078 height 526
click at [944, 66] on div "Log In Welcome back! If this is your FIRST TIME logging in to the [GEOGRAPHIC_D…" at bounding box center [846, 276] width 301 height 447
